Goal: Entertainment & Leisure: Consume media (video, audio)

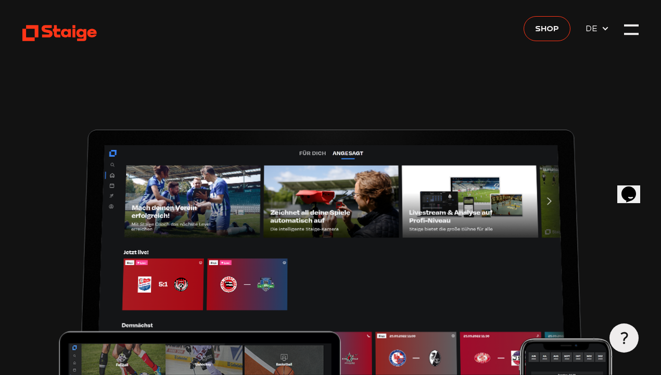
type input "0.8"
click at [630, 25] on div at bounding box center [631, 29] width 15 height 15
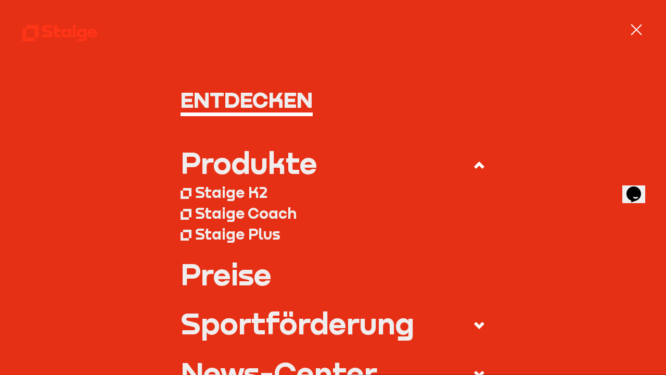
scroll to position [562, 0]
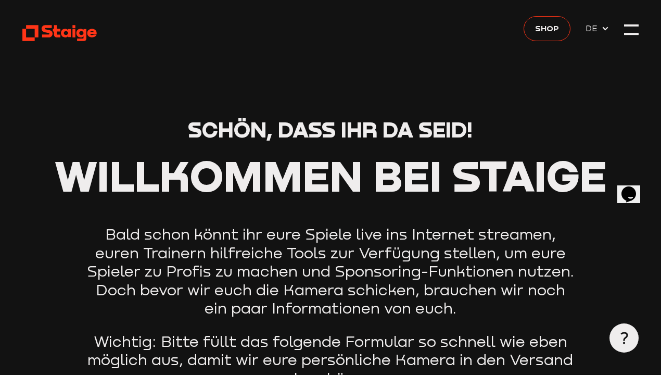
click at [68, 29] on icon at bounding box center [59, 33] width 75 height 18
